Goal: Transaction & Acquisition: Obtain resource

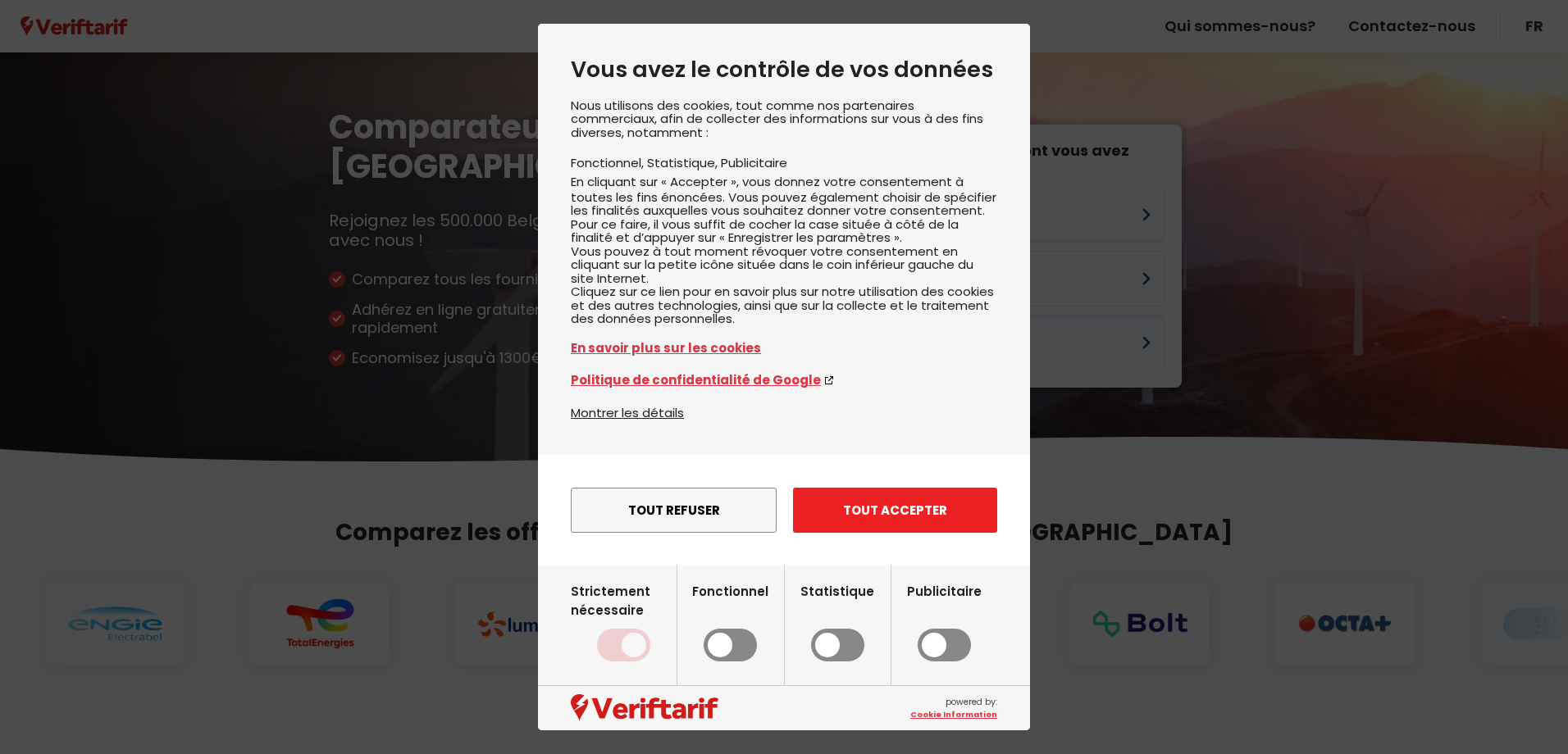
click at [912, 533] on button "Tout accepter" at bounding box center [895, 510] width 204 height 45
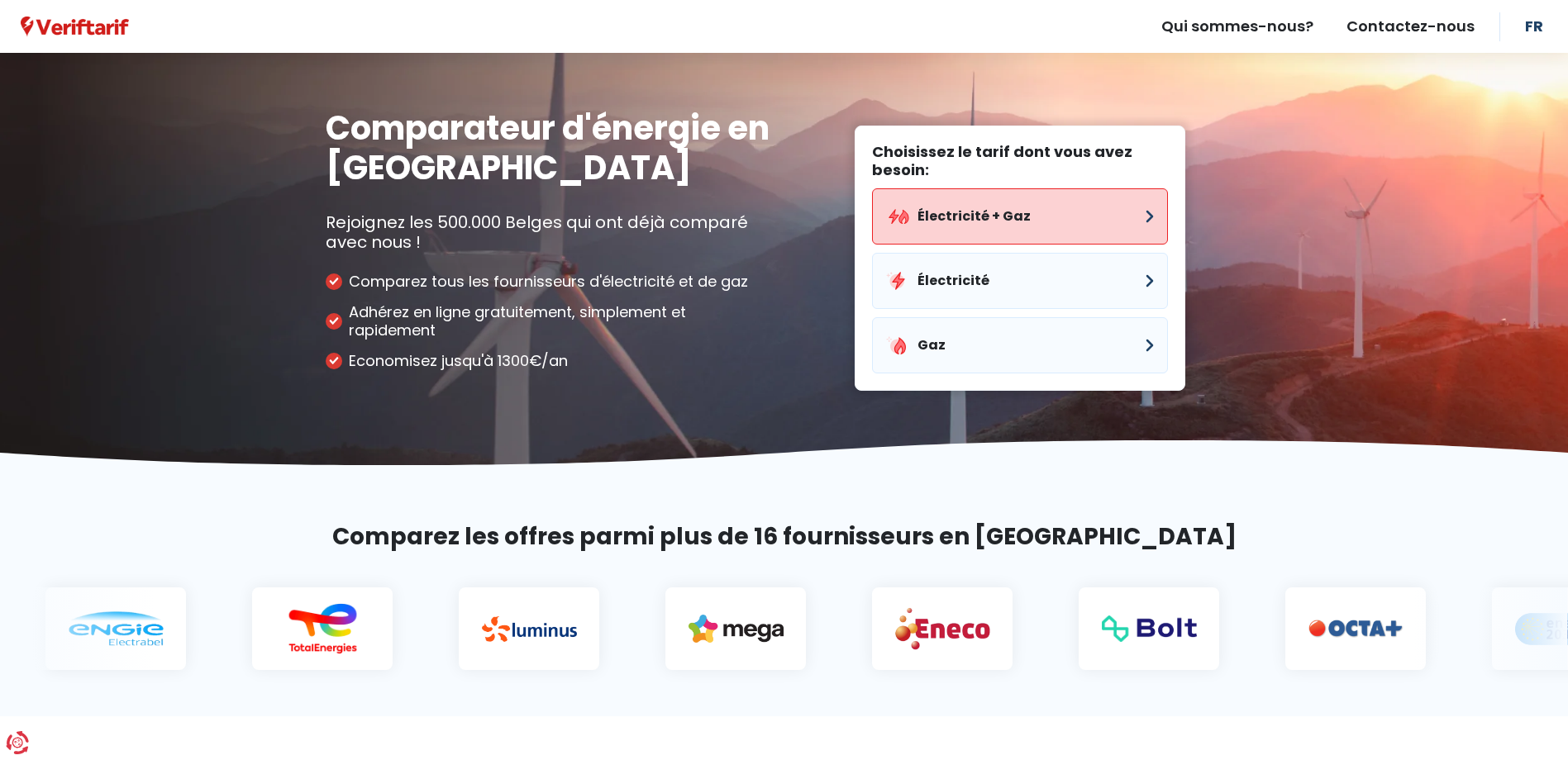
click at [1000, 236] on button "Électricité + Gaz" at bounding box center [1020, 216] width 296 height 56
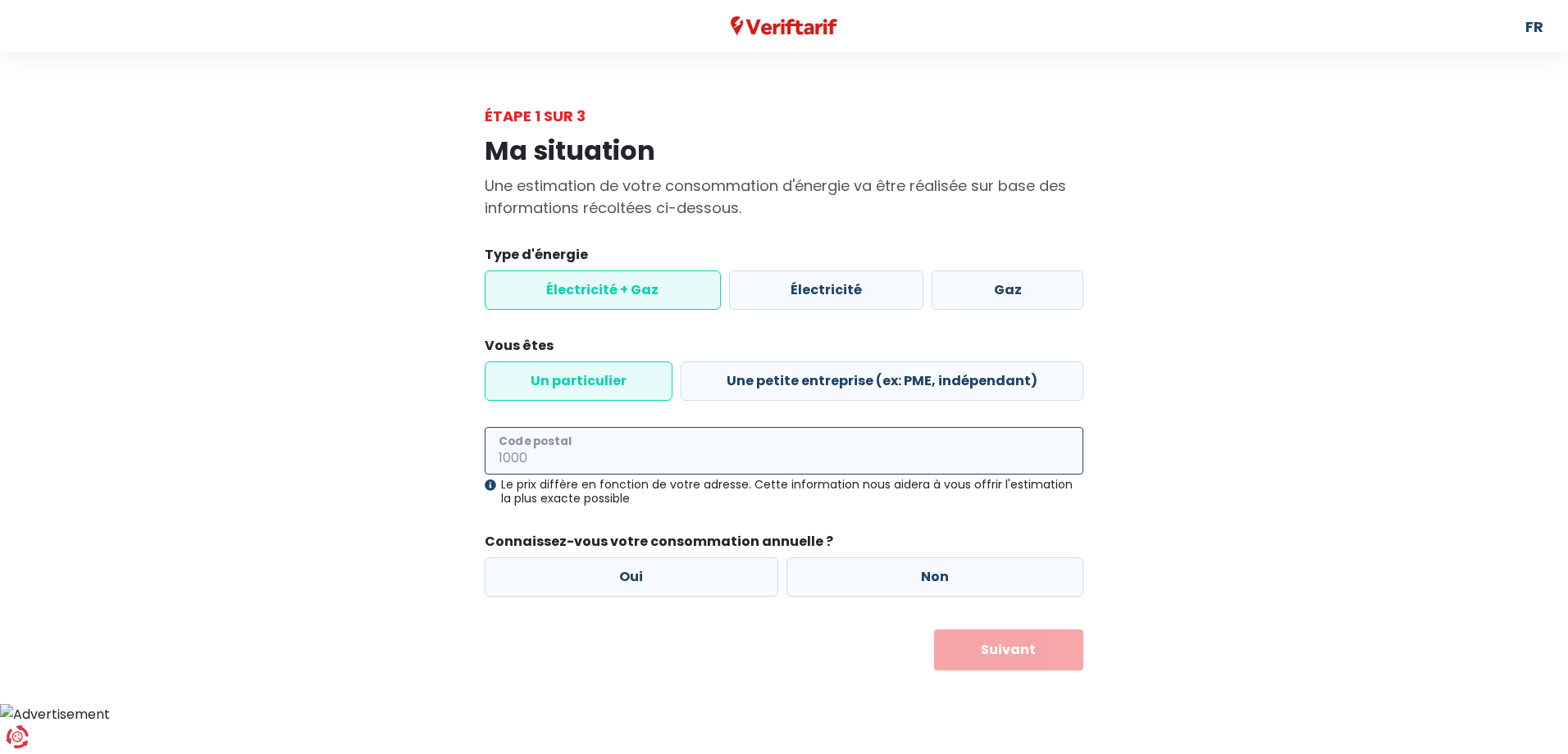
click at [748, 454] on input "Code postal" at bounding box center [784, 450] width 598 height 47
type input "1420"
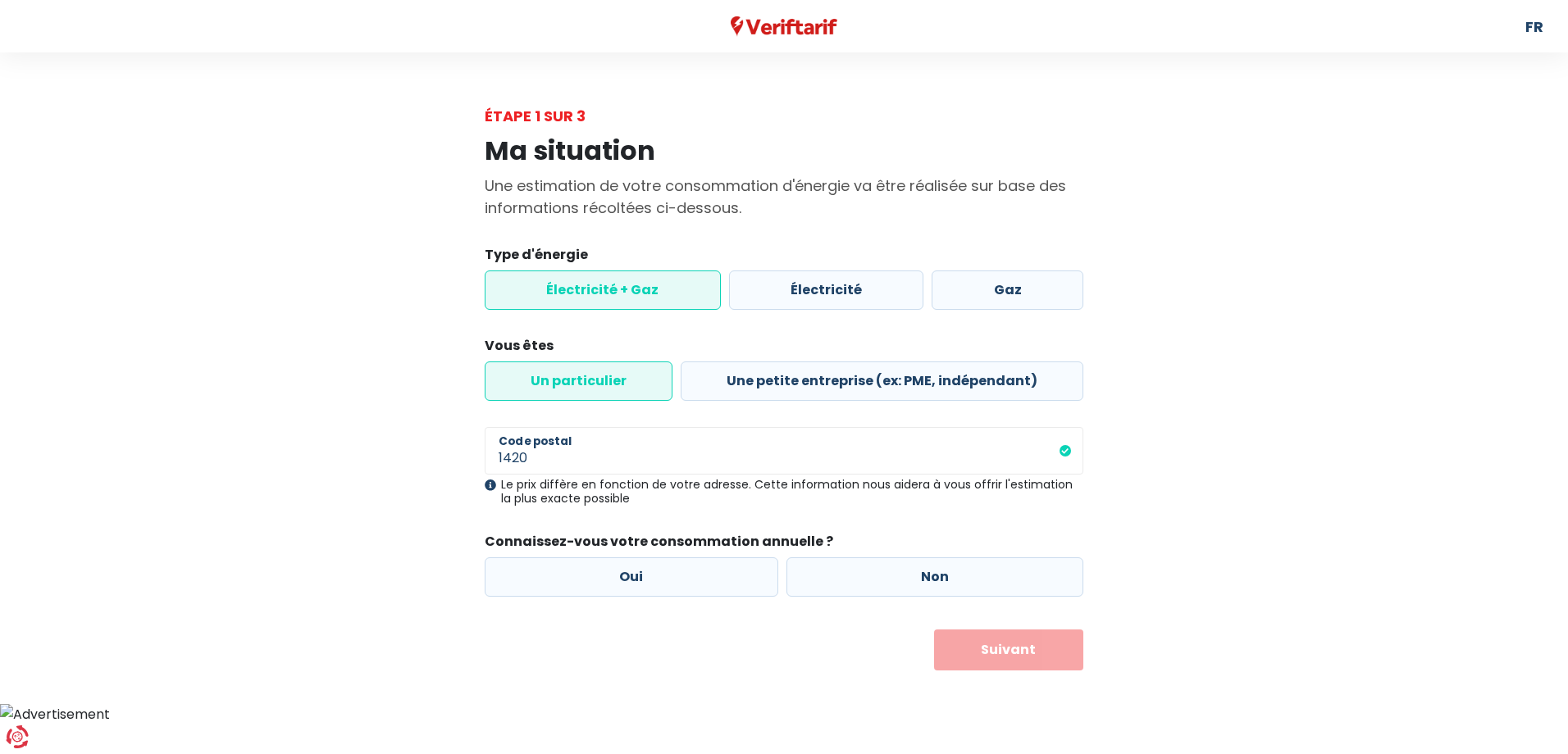
drag, startPoint x: 1161, startPoint y: 453, endPoint x: 1125, endPoint y: 453, distance: 36.0
click at [1161, 453] on div "Ma situation Une estimation de votre consommation d'énergie va être réalisée su…" at bounding box center [784, 399] width 935 height 543
click at [749, 575] on label "Oui" at bounding box center [631, 578] width 294 height 40
click at [749, 575] on input "Oui" at bounding box center [631, 578] width 294 height 40
radio input "true"
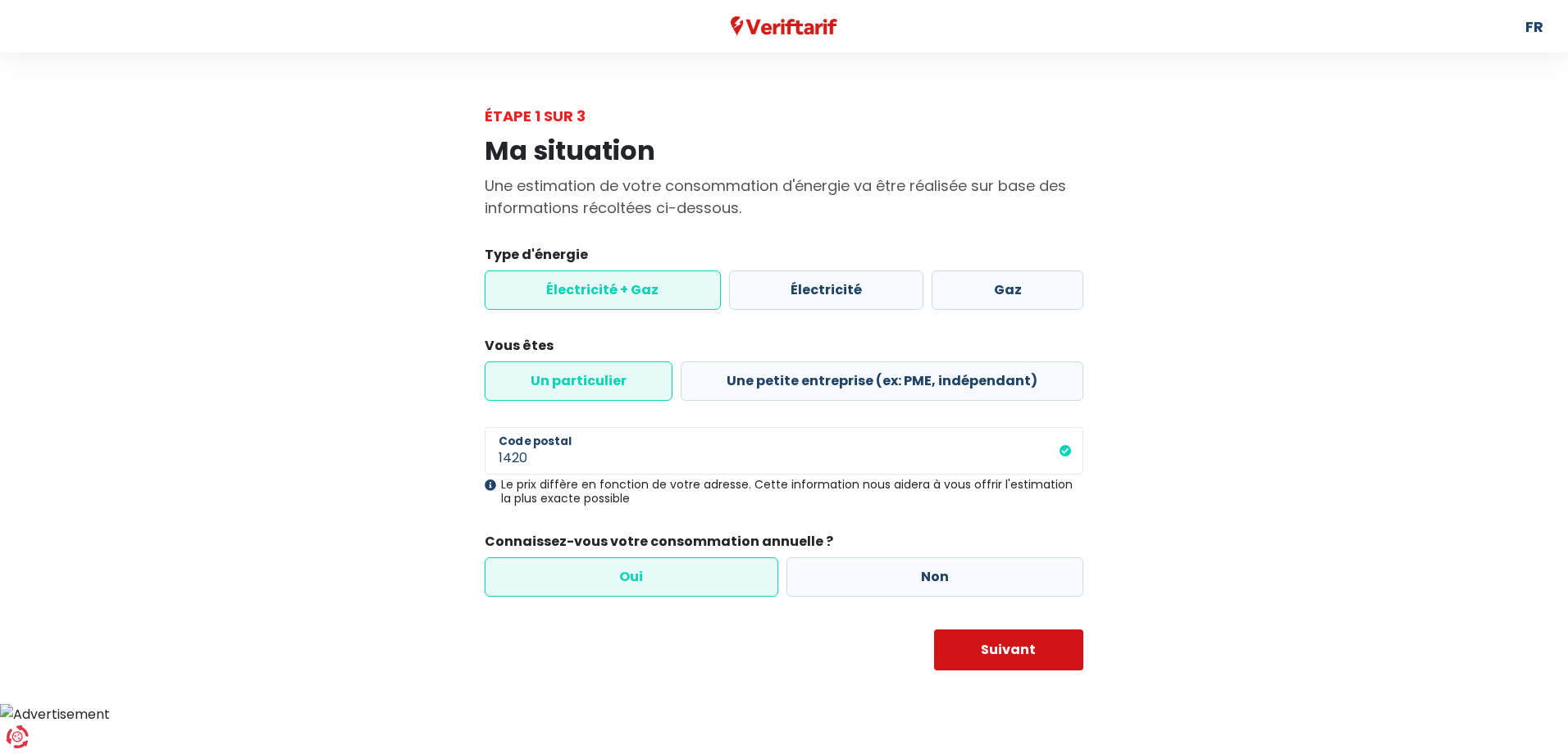
click at [1039, 640] on button "Suivant" at bounding box center [1009, 650] width 150 height 41
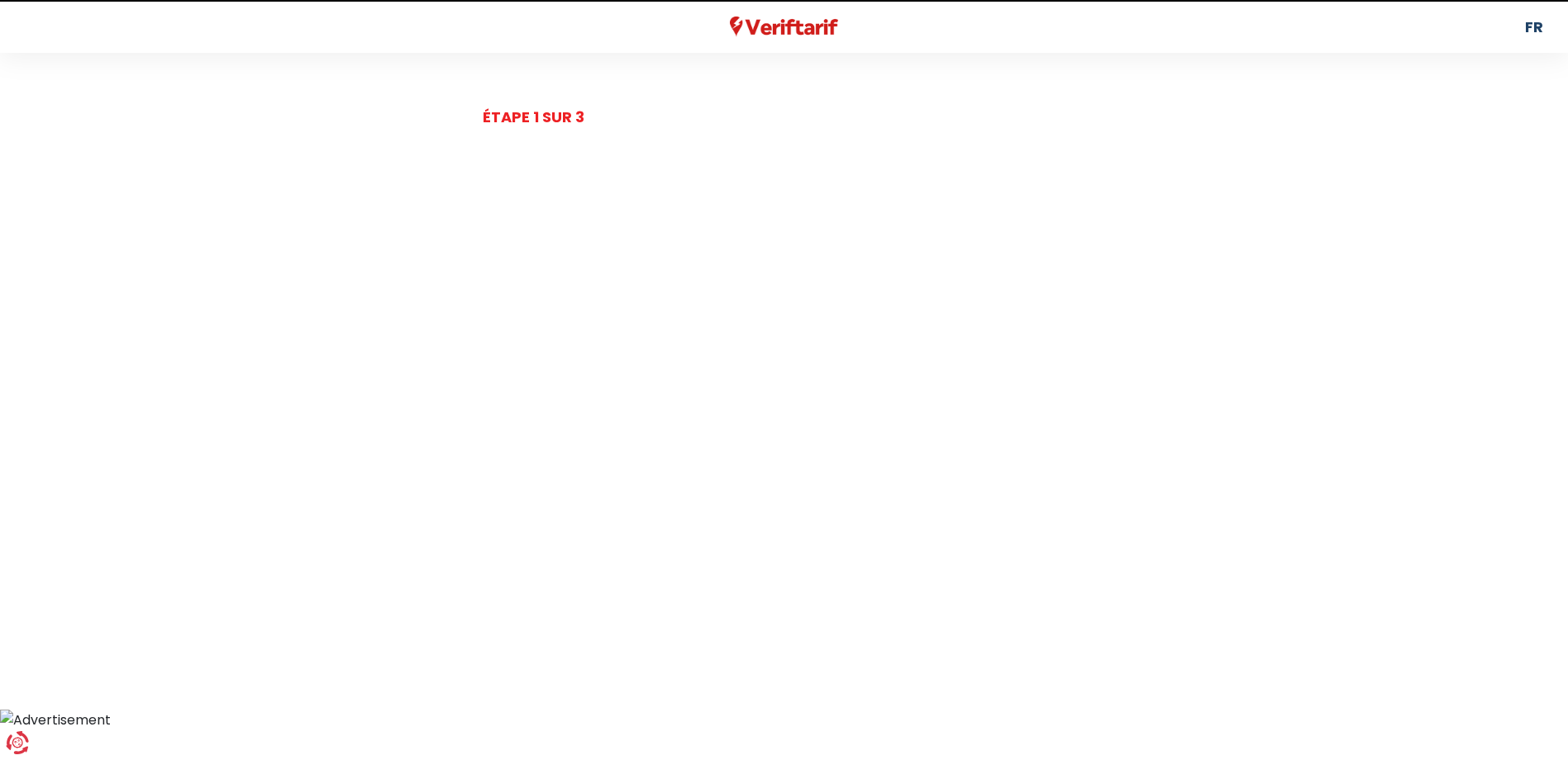
select select
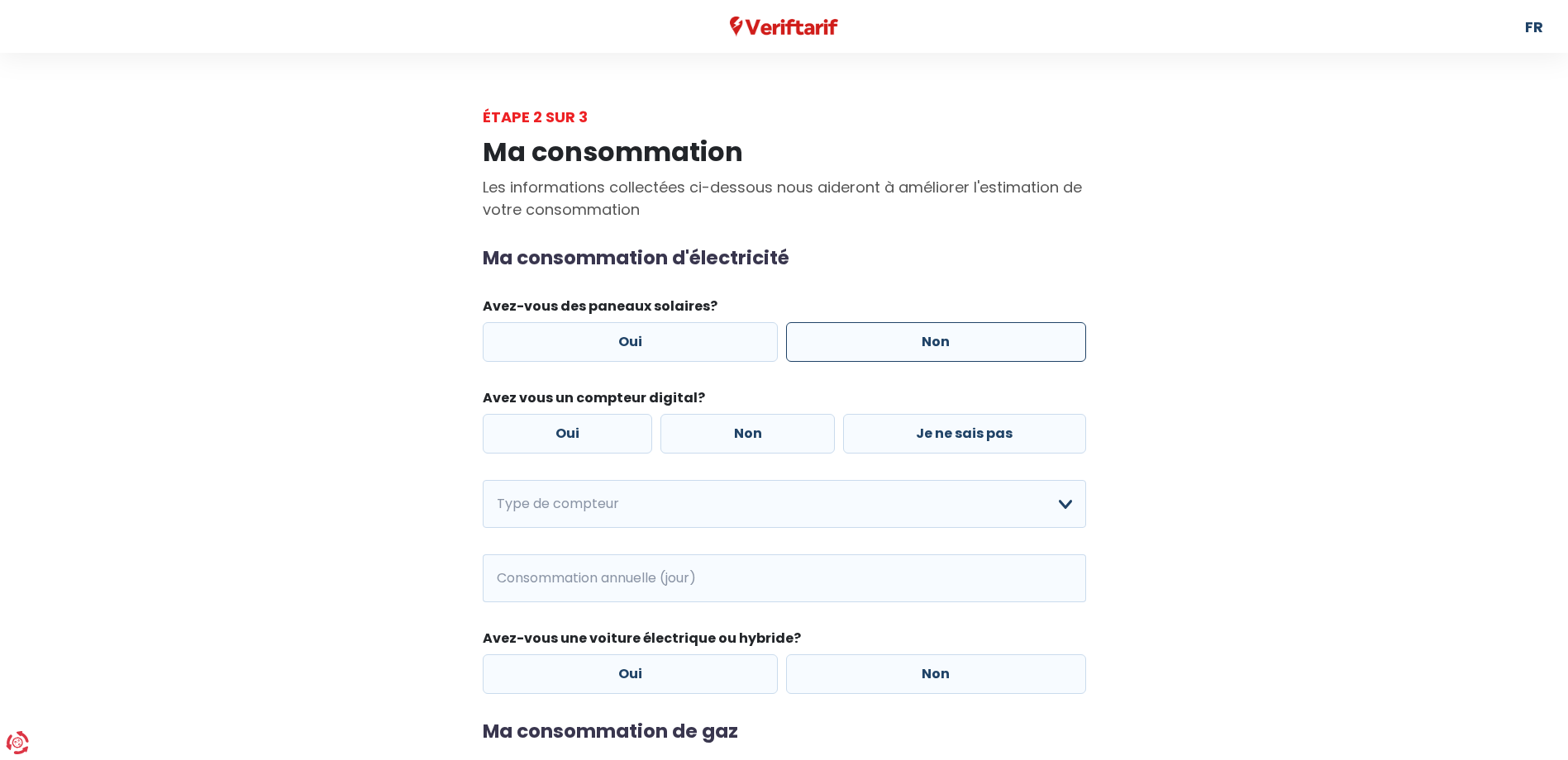
click at [895, 352] on label "Non" at bounding box center [936, 342] width 300 height 40
click at [895, 352] on input "Non" at bounding box center [936, 342] width 300 height 40
radio input "true"
click at [536, 433] on label "Oui" at bounding box center [567, 434] width 170 height 40
click at [536, 433] on input "Oui" at bounding box center [567, 434] width 170 height 40
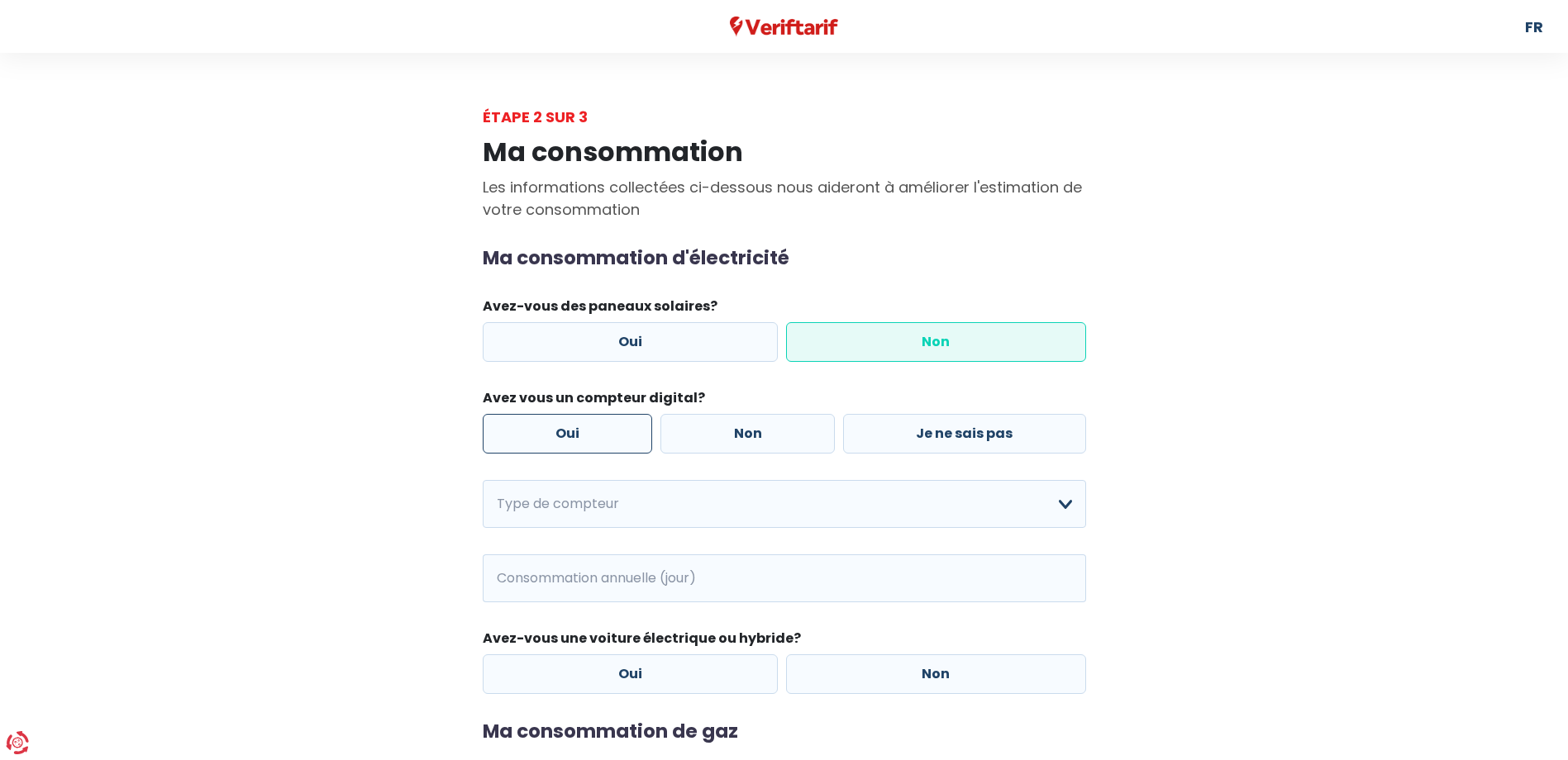
radio input "true"
click at [605, 496] on select "Mono-horaire Bi-horaire Mono-horaire + exclusif nuit Bi-horaire + exclusif nuit…" at bounding box center [784, 503] width 603 height 48
select select "day_night_bi_hourly"
click at [482, 480] on select "Mono-horaire Bi-horaire Mono-horaire + exclusif nuit Bi-horaire + exclusif nuit…" at bounding box center [784, 503] width 603 height 48
click at [594, 589] on input "Consommation annuelle (jour)" at bounding box center [650, 578] width 244 height 48
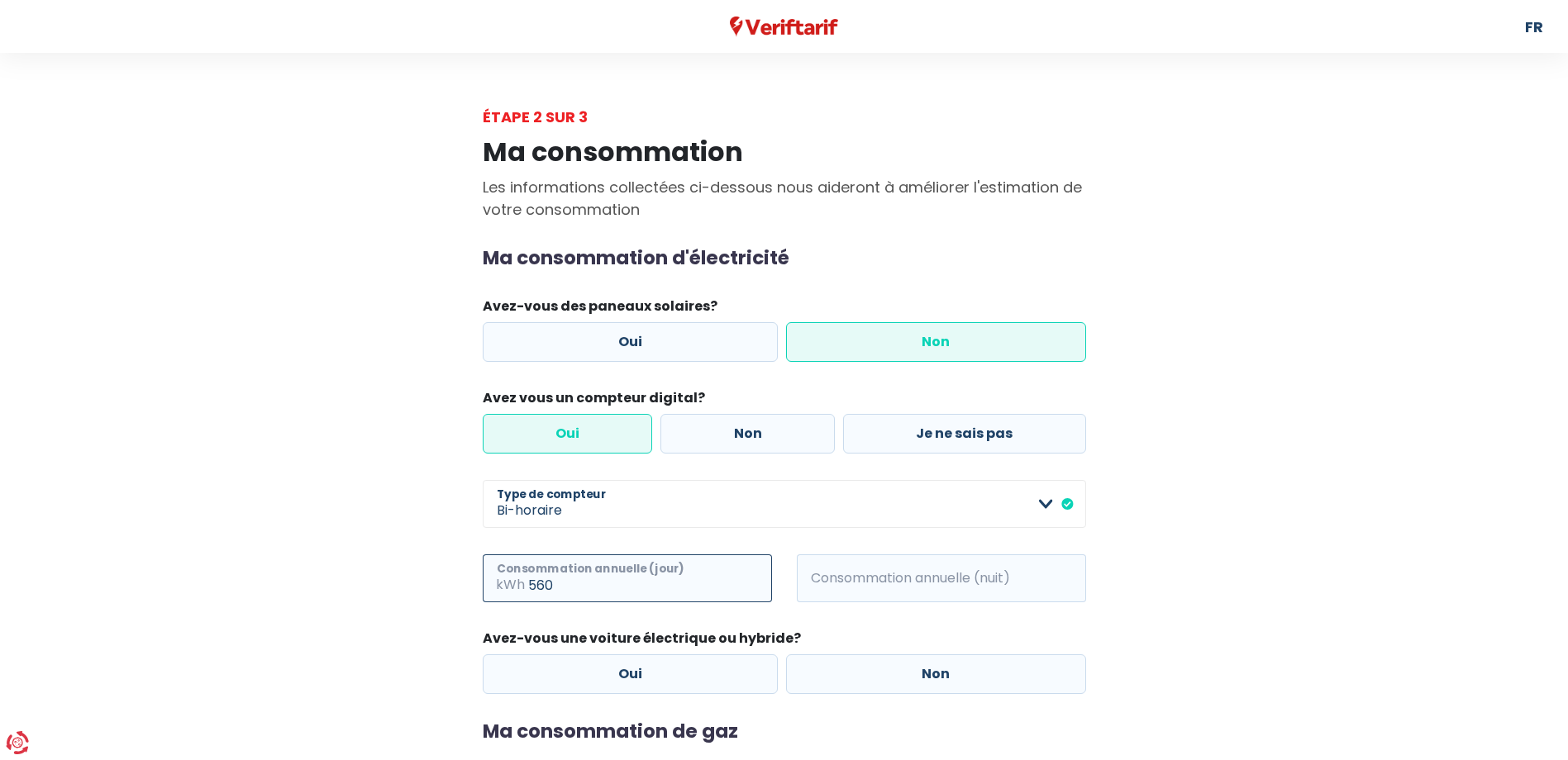
type input "560"
click at [917, 580] on input "Consommation annuelle (nuit)" at bounding box center [963, 578] width 244 height 48
type input "550"
click at [935, 681] on label "Non" at bounding box center [936, 674] width 300 height 40
click at [935, 681] on input "Non" at bounding box center [936, 674] width 300 height 40
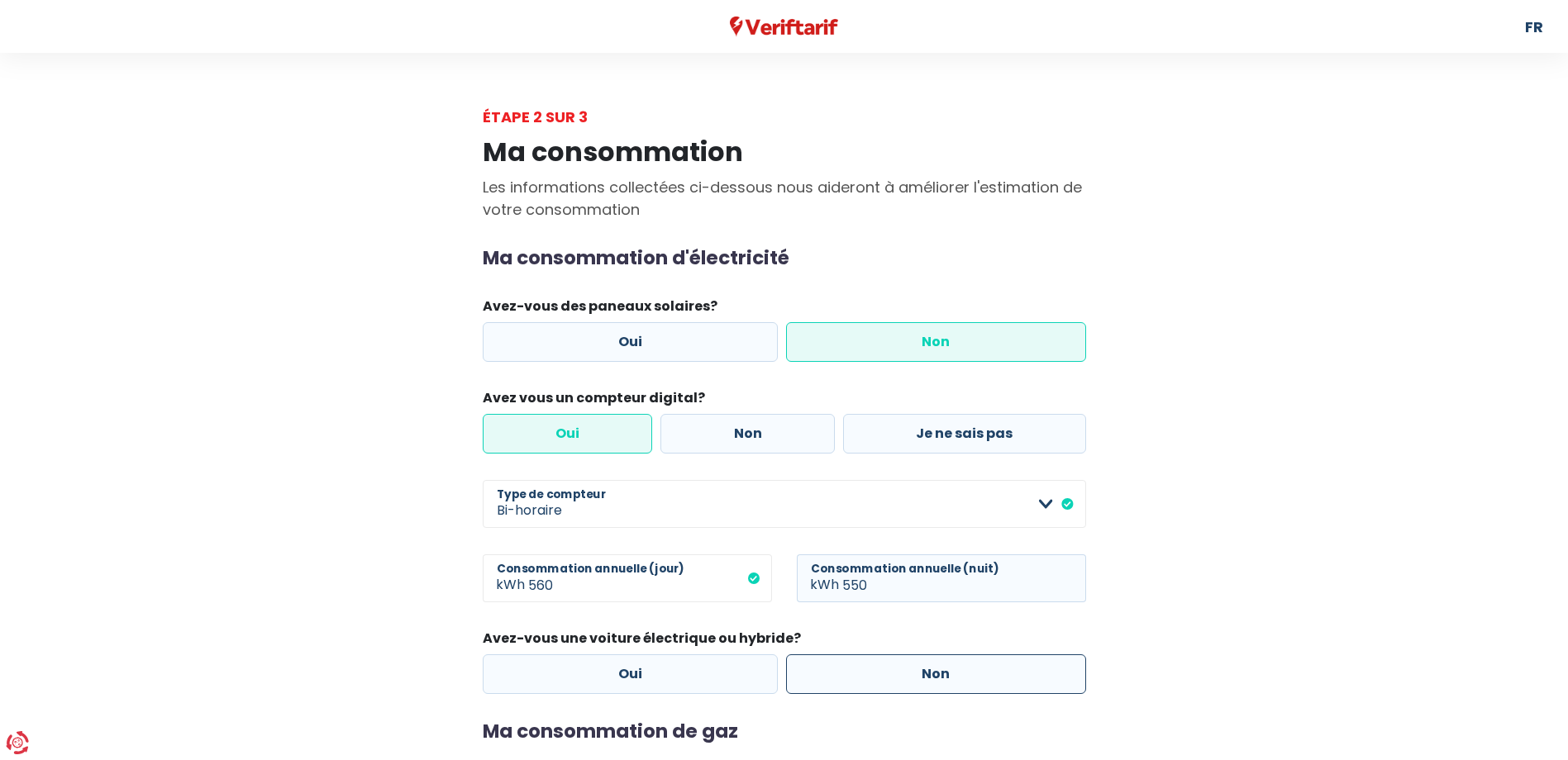
radio input "true"
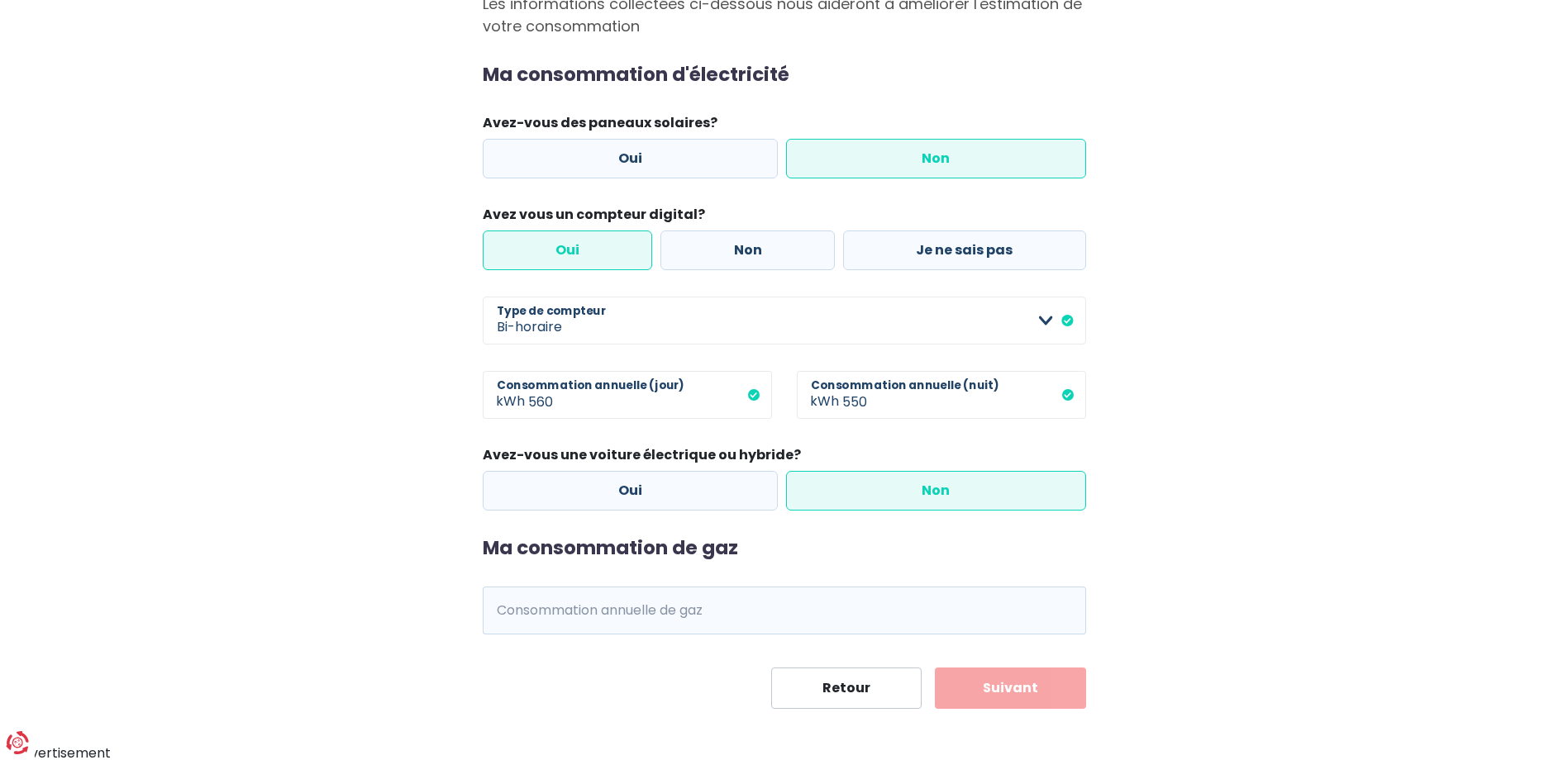
scroll to position [186, 0]
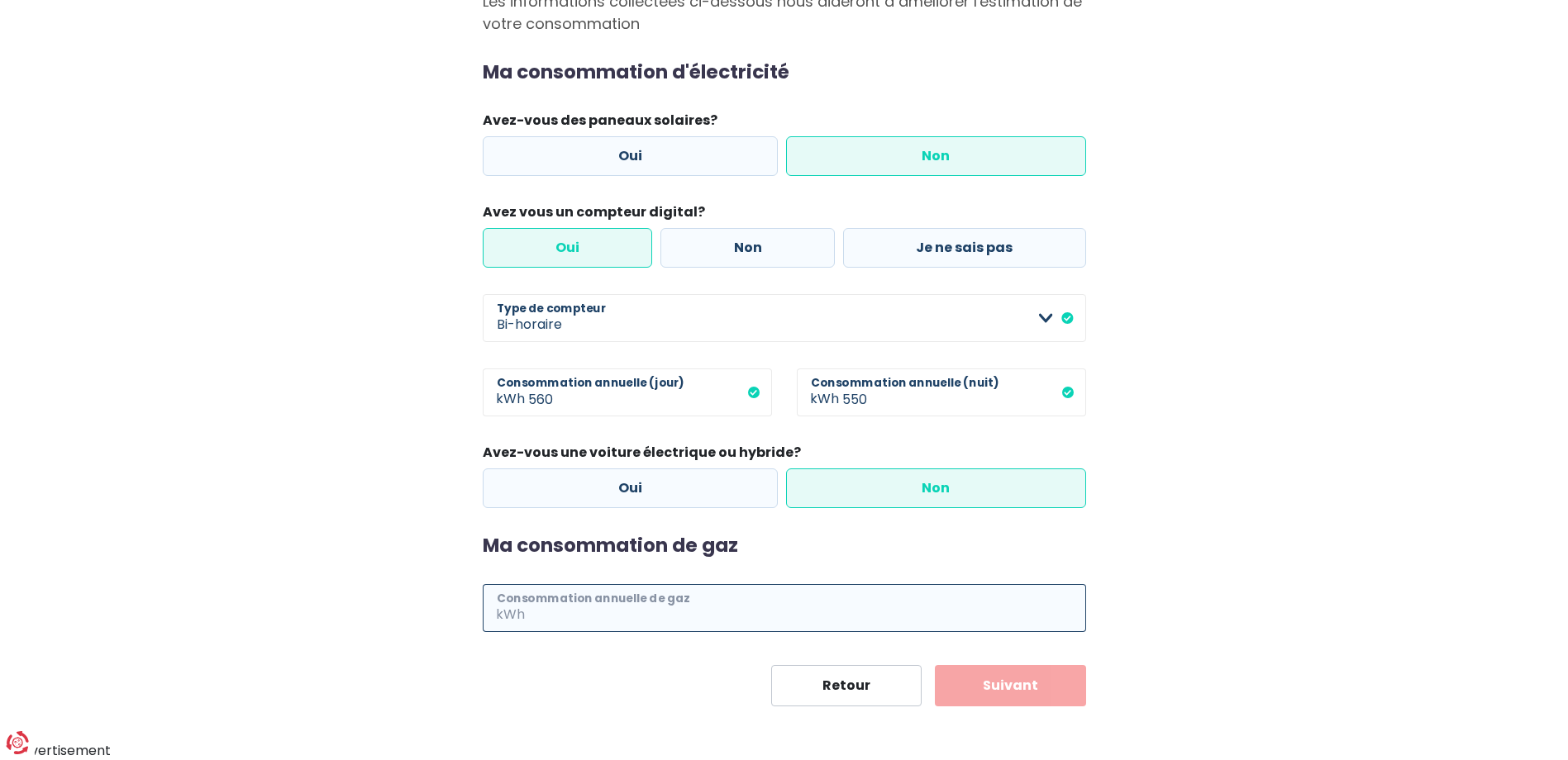
click at [729, 613] on input "Consommation annuelle de gaz" at bounding box center [807, 607] width 558 height 48
type input "10000"
click at [1046, 678] on button "Suivant" at bounding box center [1010, 686] width 151 height 42
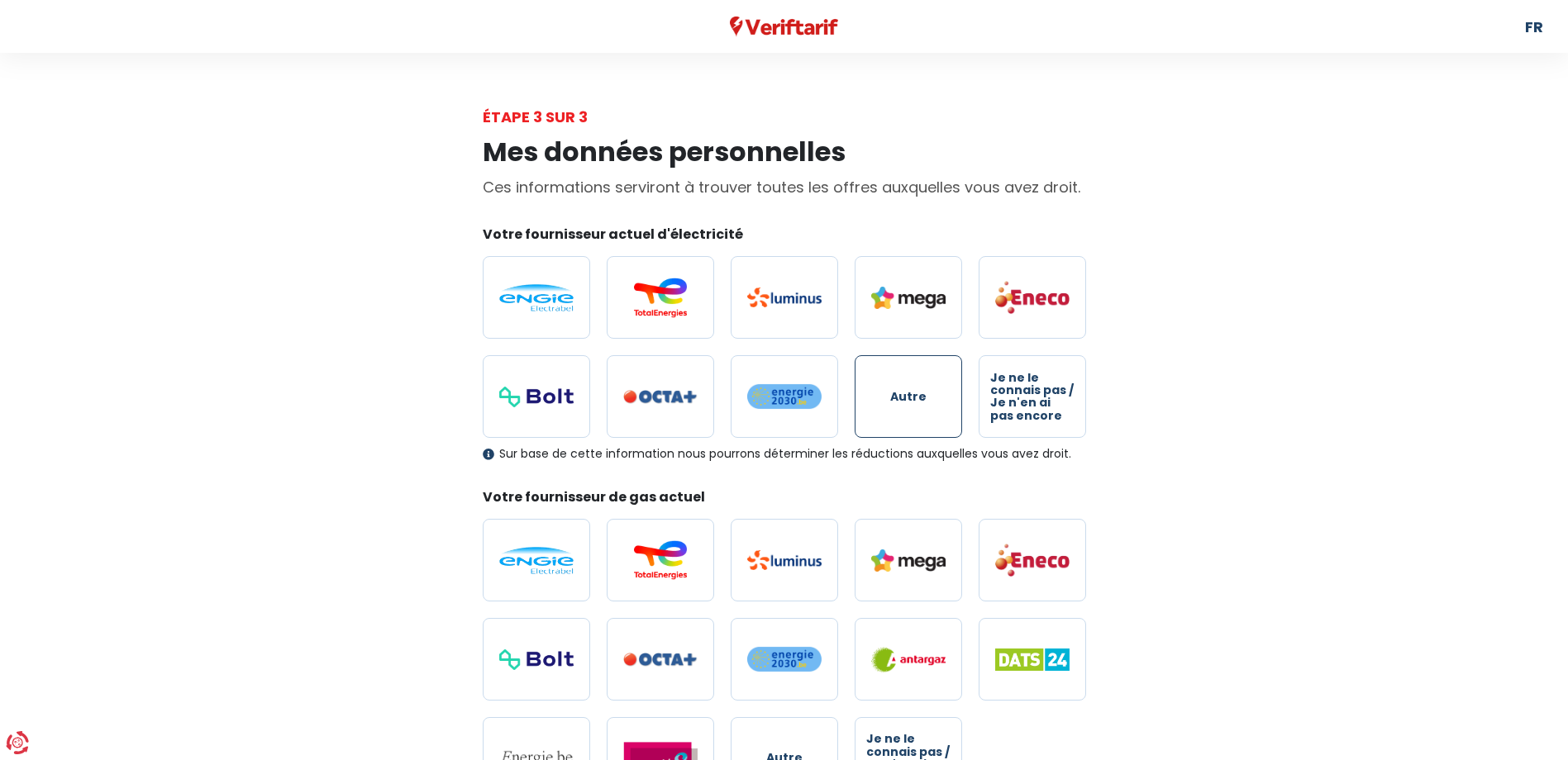
click at [940, 409] on label "Autre" at bounding box center [909, 396] width 108 height 82
click at [940, 409] on input "Autre" at bounding box center [909, 396] width 108 height 82
radio input "true"
click at [1013, 668] on img at bounding box center [1033, 660] width 75 height 23
click at [1013, 668] on input "radio" at bounding box center [1033, 658] width 108 height 82
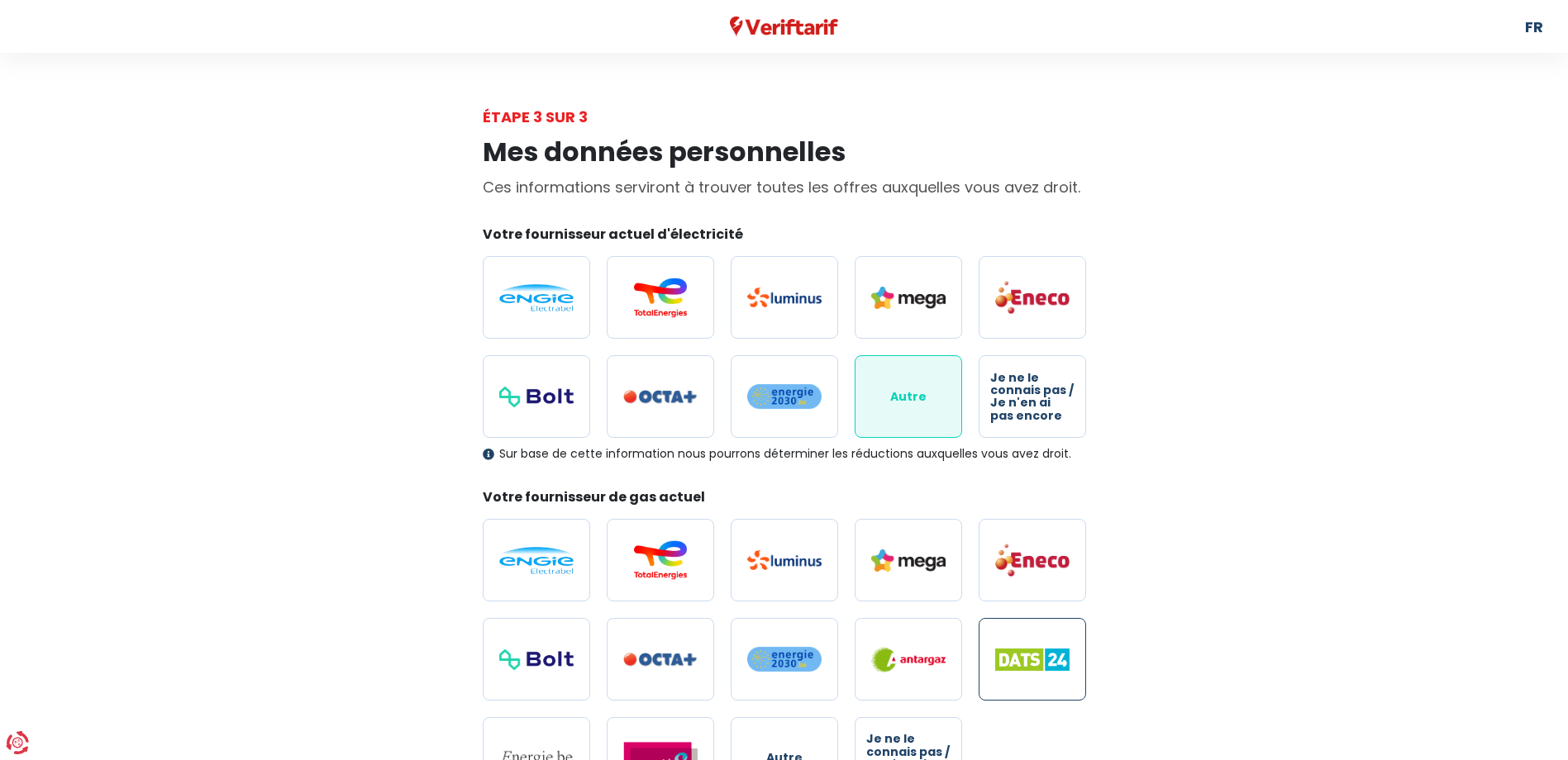
radio input "true"
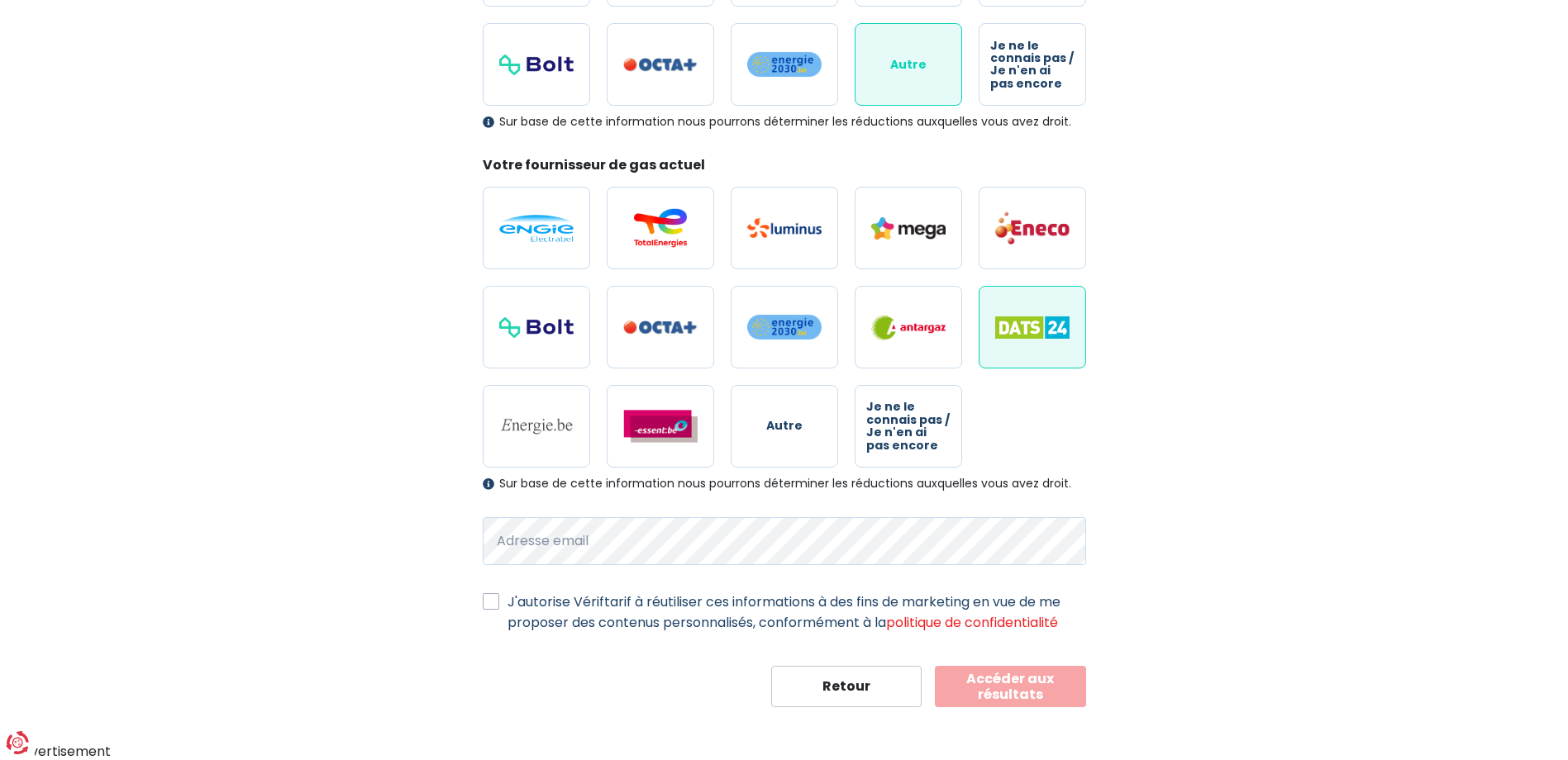
scroll to position [333, 0]
click at [0, 0] on div at bounding box center [0, 0] width 0 height 0
click at [430, 542] on div "Mes données personnelles Ces informations serviront à trouver toutes les offres…" at bounding box center [784, 251] width 942 height 911
click at [1099, 634] on div "Mes données personnelles Ces informations serviront à trouver toutes les offres…" at bounding box center [784, 251] width 942 height 911
click at [1042, 672] on button "Accéder aux résultats" at bounding box center [1010, 686] width 151 height 42
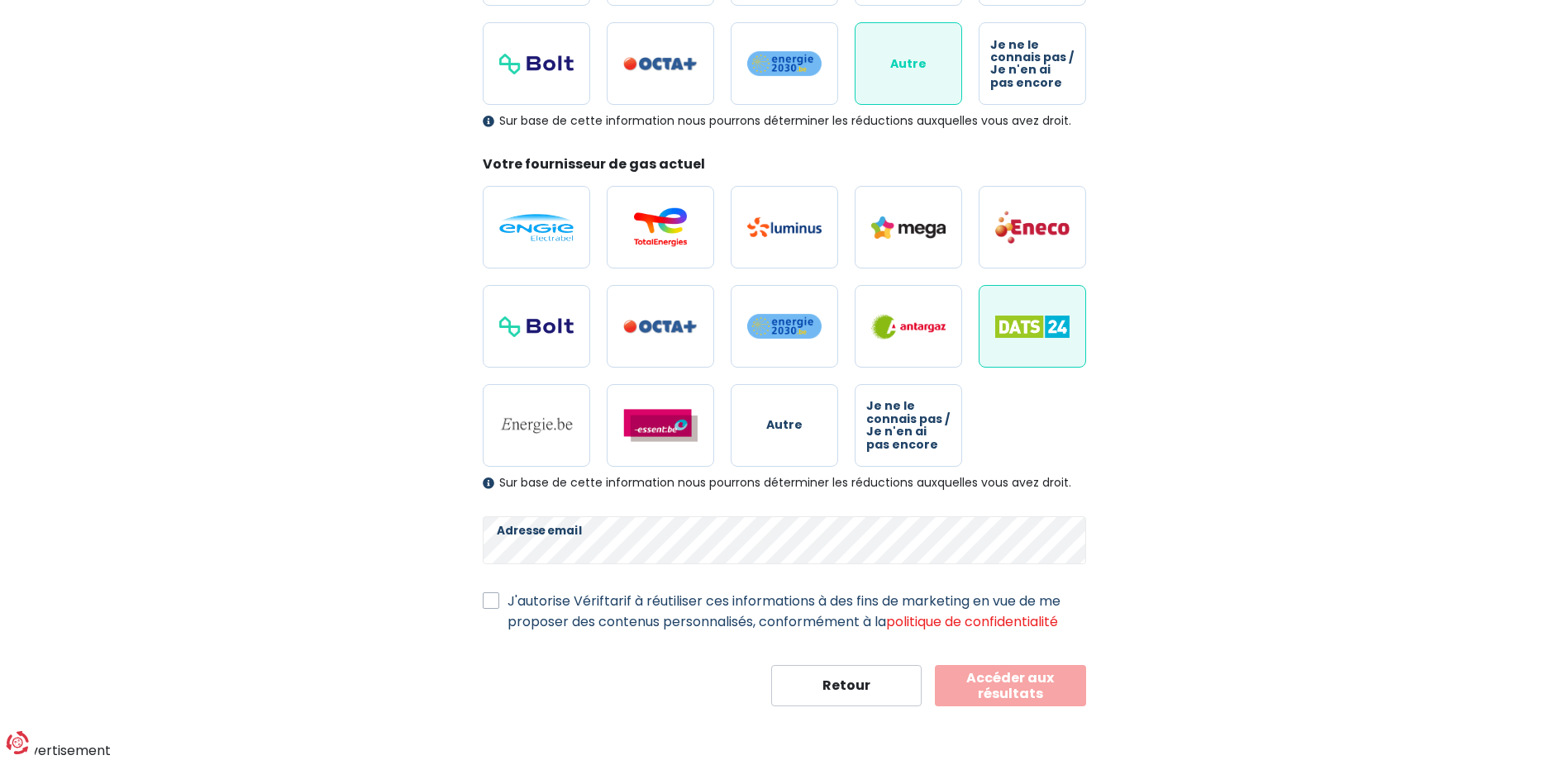
scroll to position [351, 0]
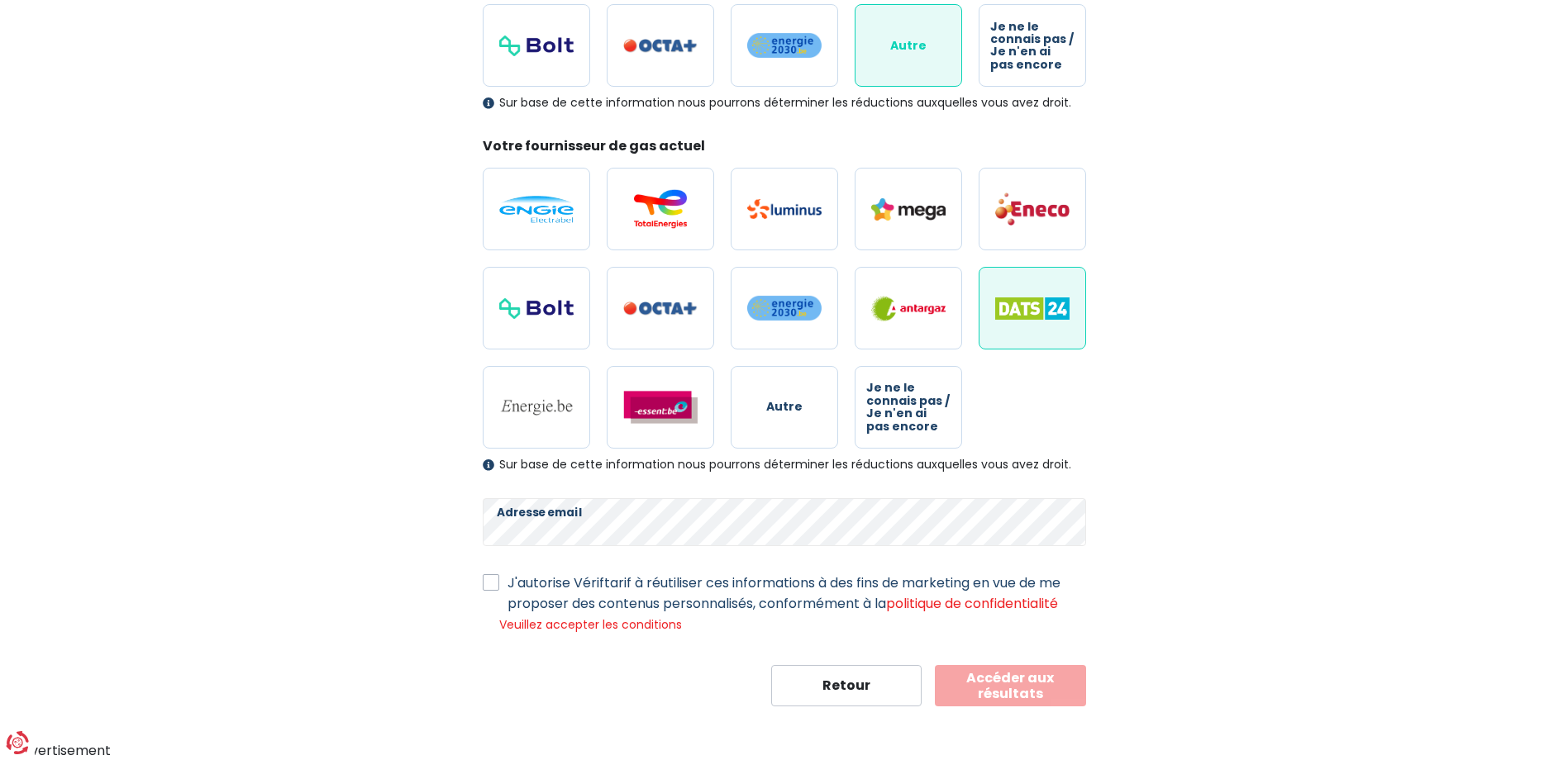
click at [508, 578] on label "J'autorise Vériftarif à réutiliser ces informations à des fins de marketing en …" at bounding box center [797, 593] width 579 height 42
click at [493, 578] on input "J'autorise Vériftarif à réutiliser ces informations à des fins de marketing en …" at bounding box center [490, 580] width 16 height 16
checkbox input "true"
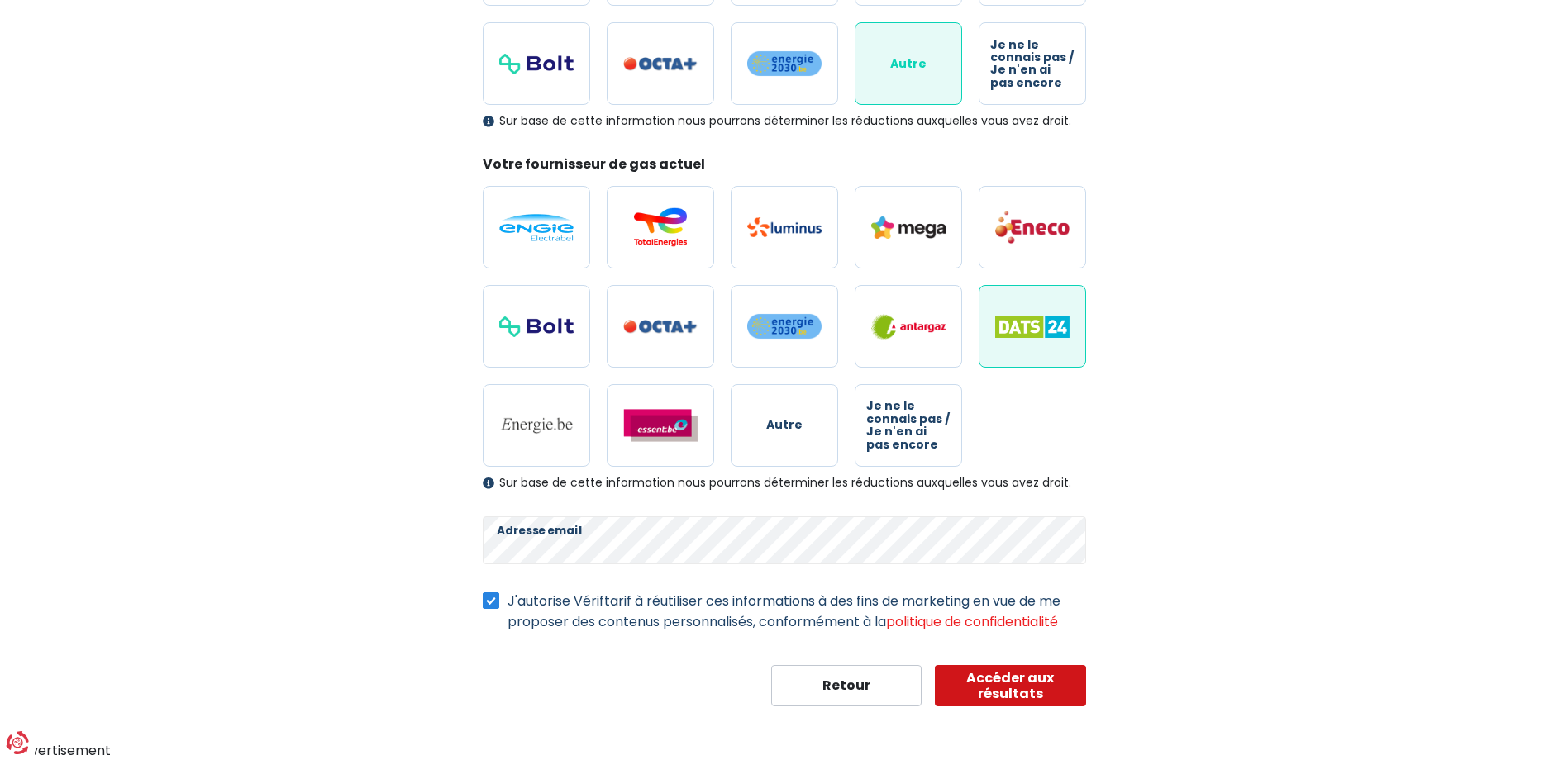
click at [1051, 691] on button "Accéder aux résultats" at bounding box center [1010, 686] width 151 height 42
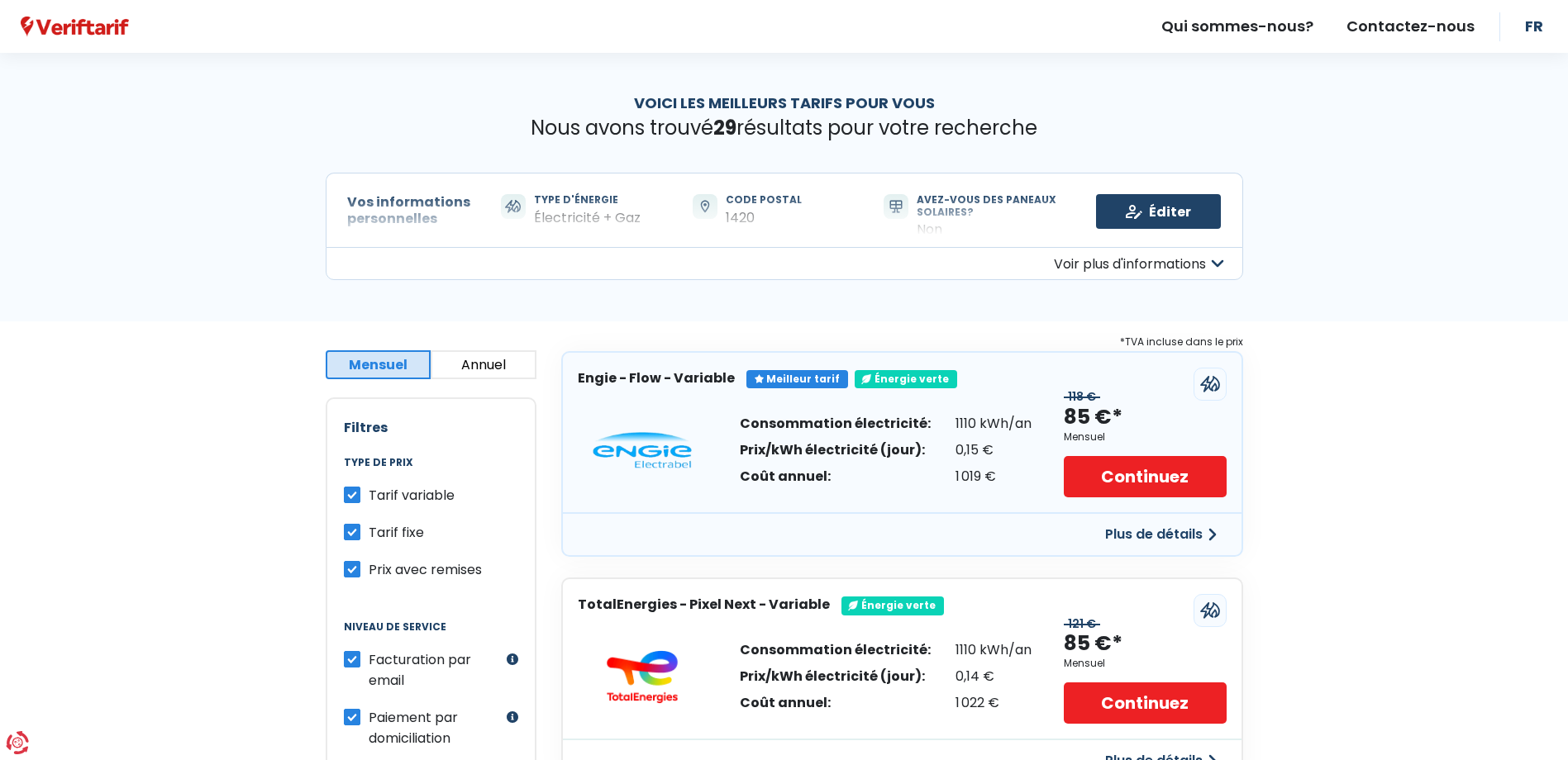
click at [83, 24] on img at bounding box center [75, 27] width 108 height 21
